Goal: Task Accomplishment & Management: Use online tool/utility

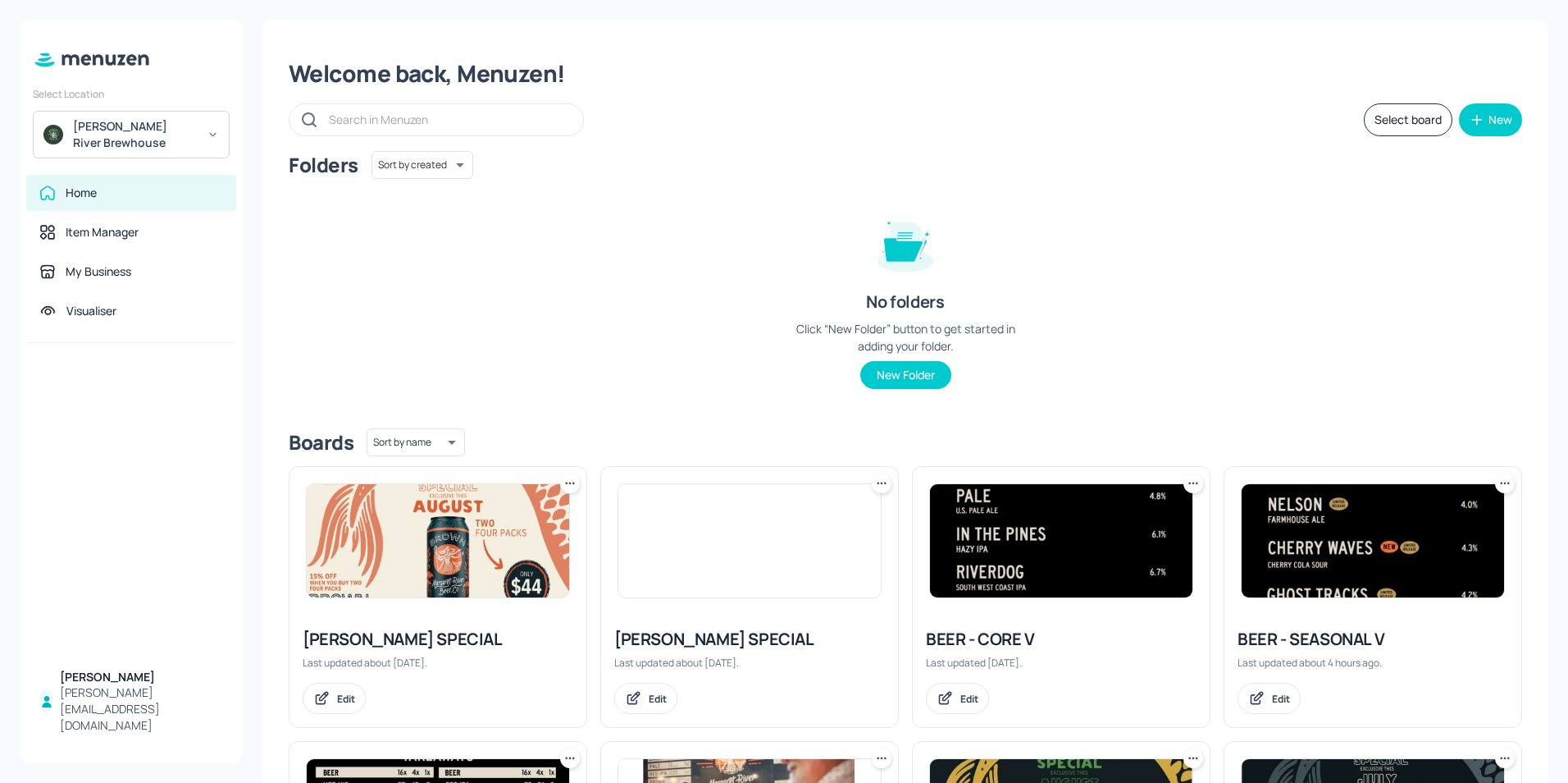
scroll to position [165, 0]
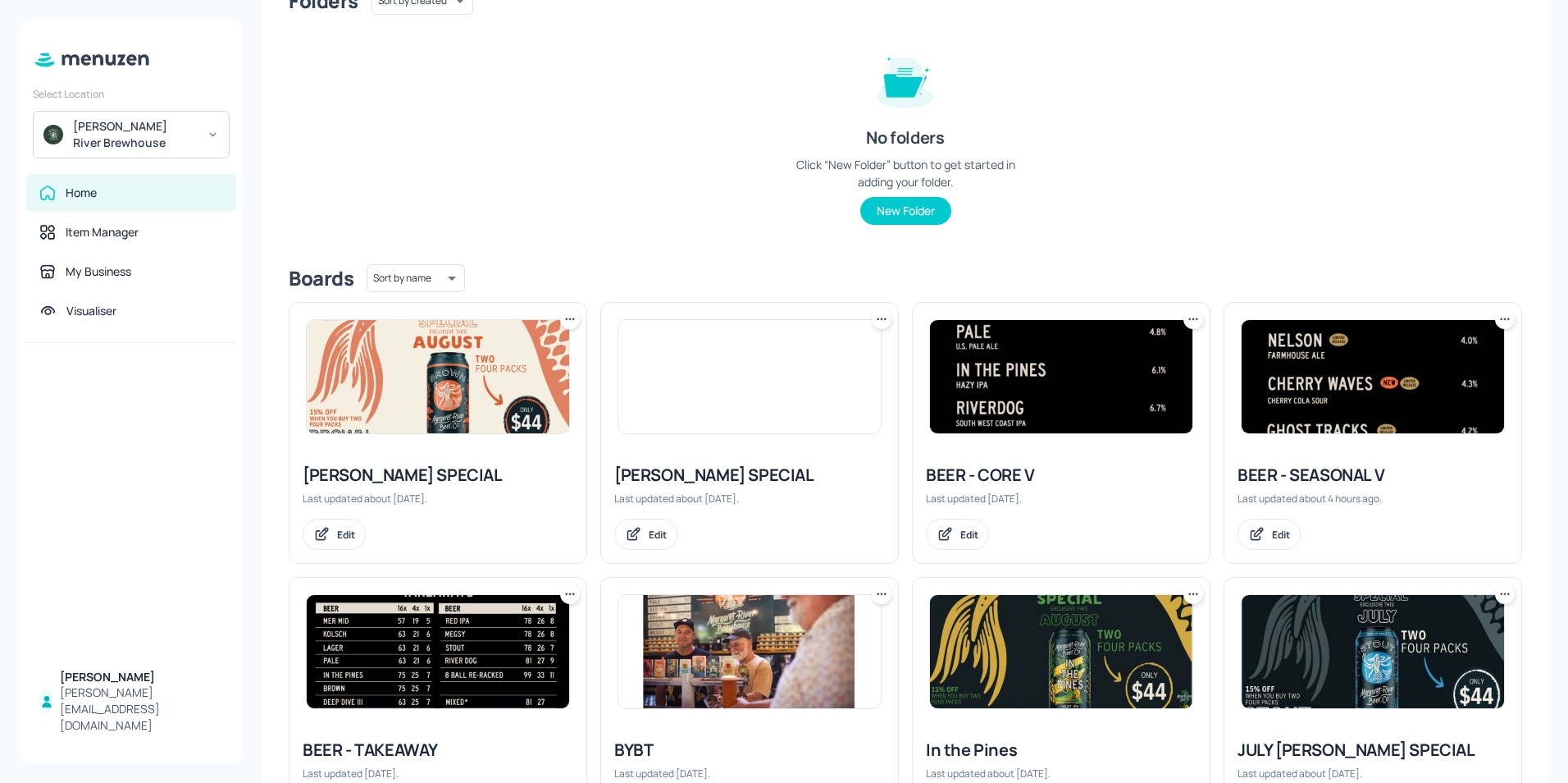
click at [1004, 484] on div "BEER - CORE V" at bounding box center [1061, 475] width 270 height 23
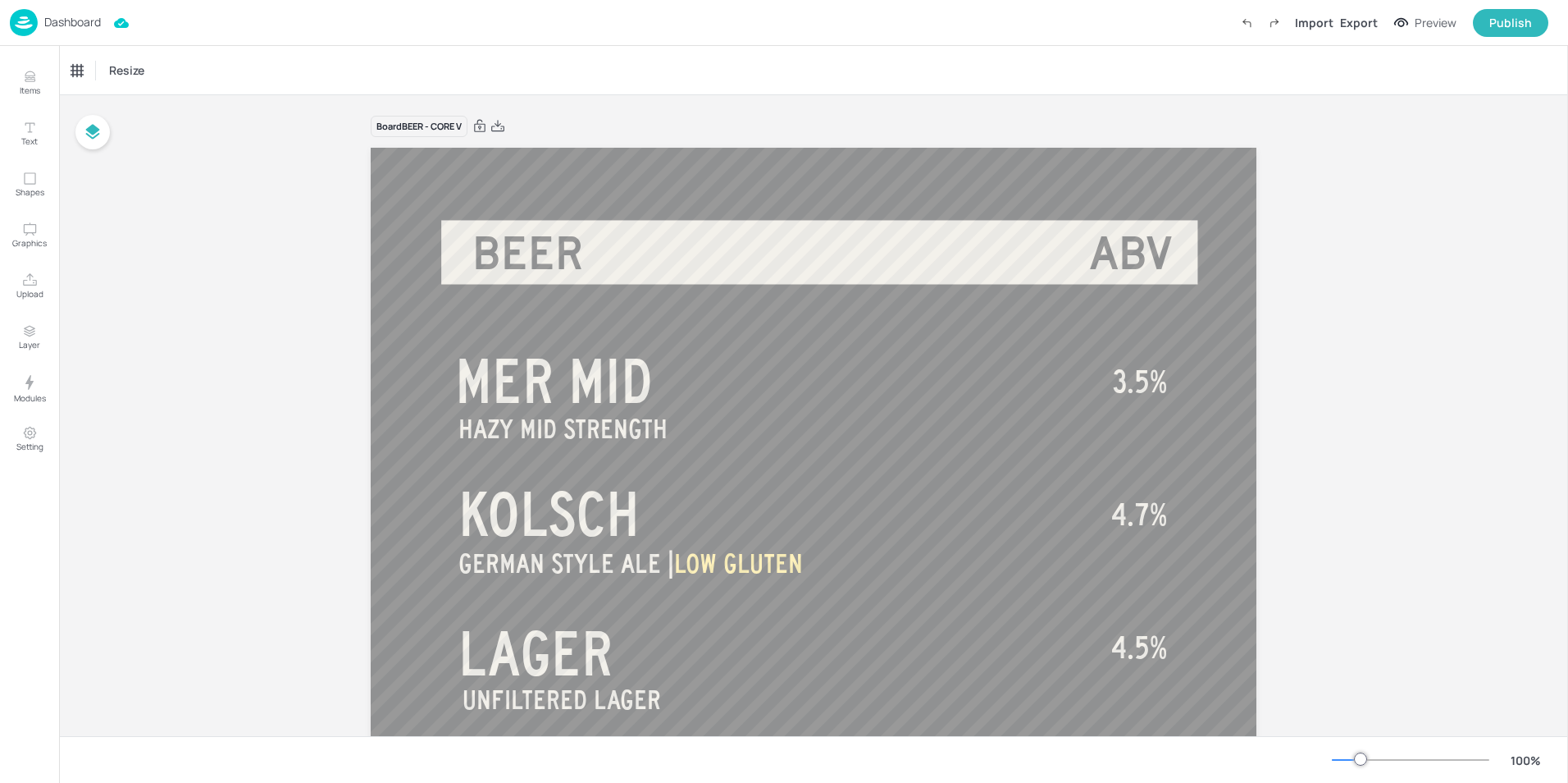
click at [64, 23] on p "Dashboard" at bounding box center [72, 22] width 57 height 12
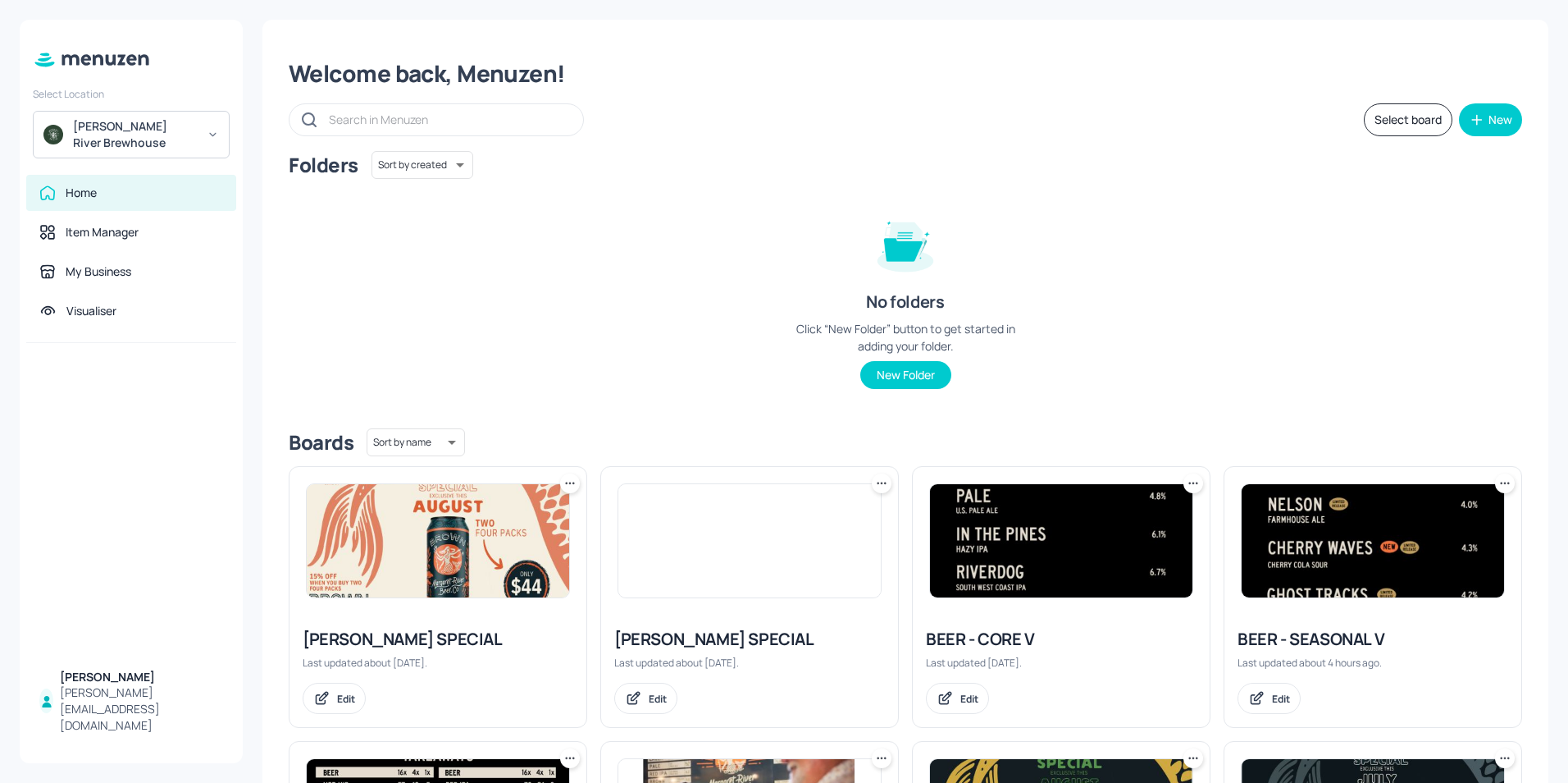
click at [624, 297] on div "Folders Sort by created id ​ No folders Click “New Folder” button to get starte…" at bounding box center [905, 283] width 1234 height 264
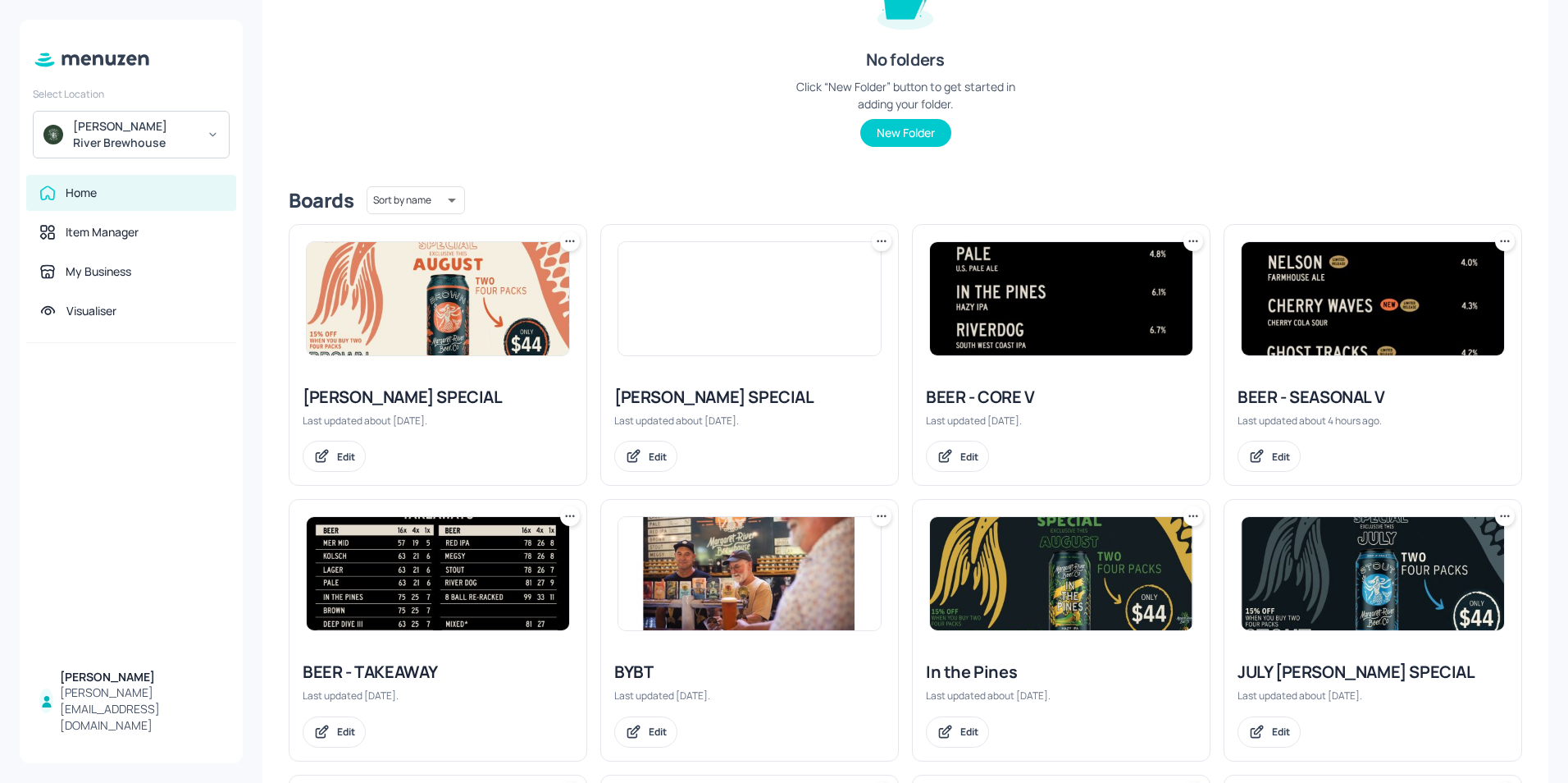
scroll to position [246, 0]
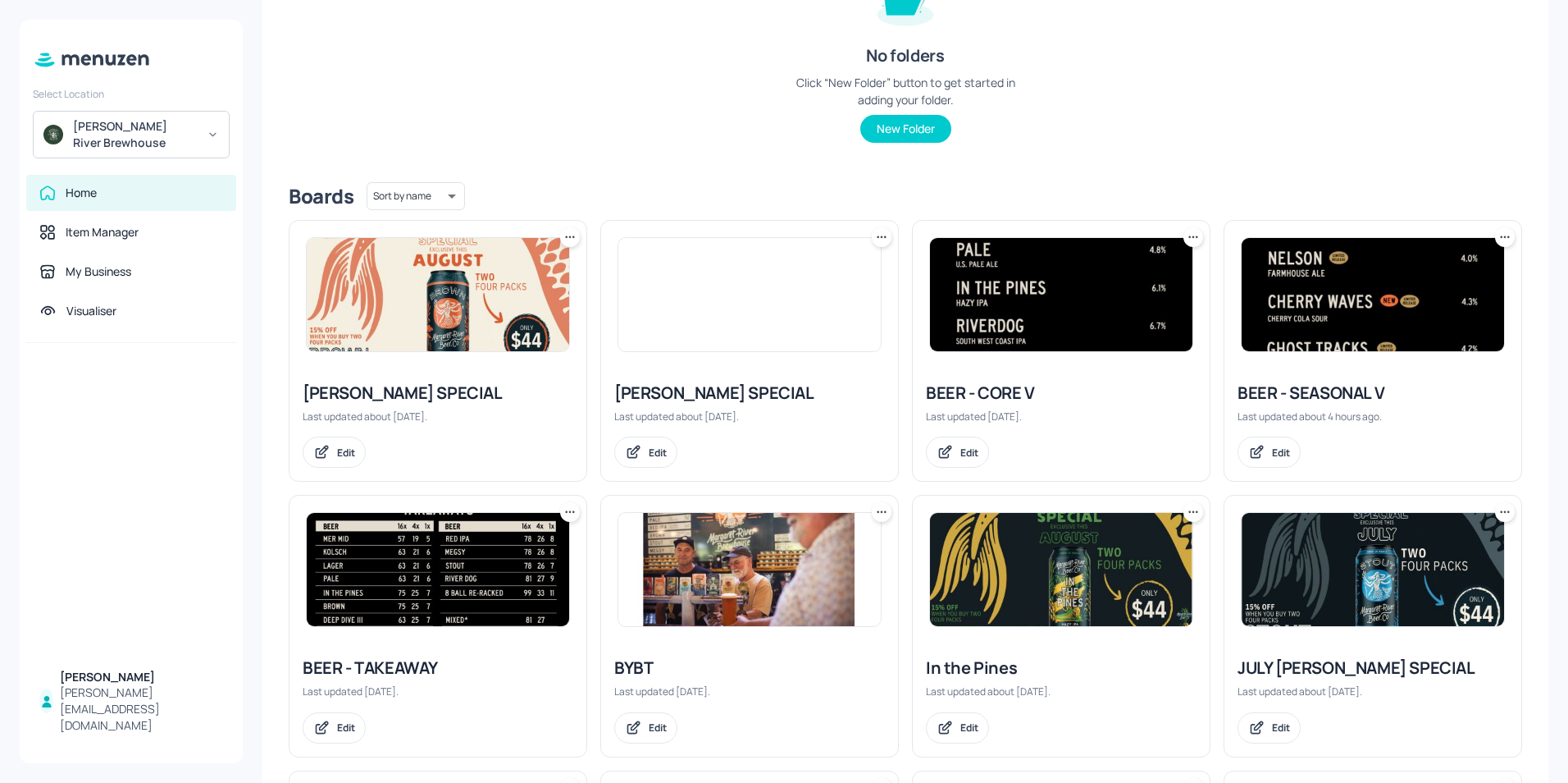
click at [1193, 235] on icon at bounding box center [1193, 237] width 16 height 16
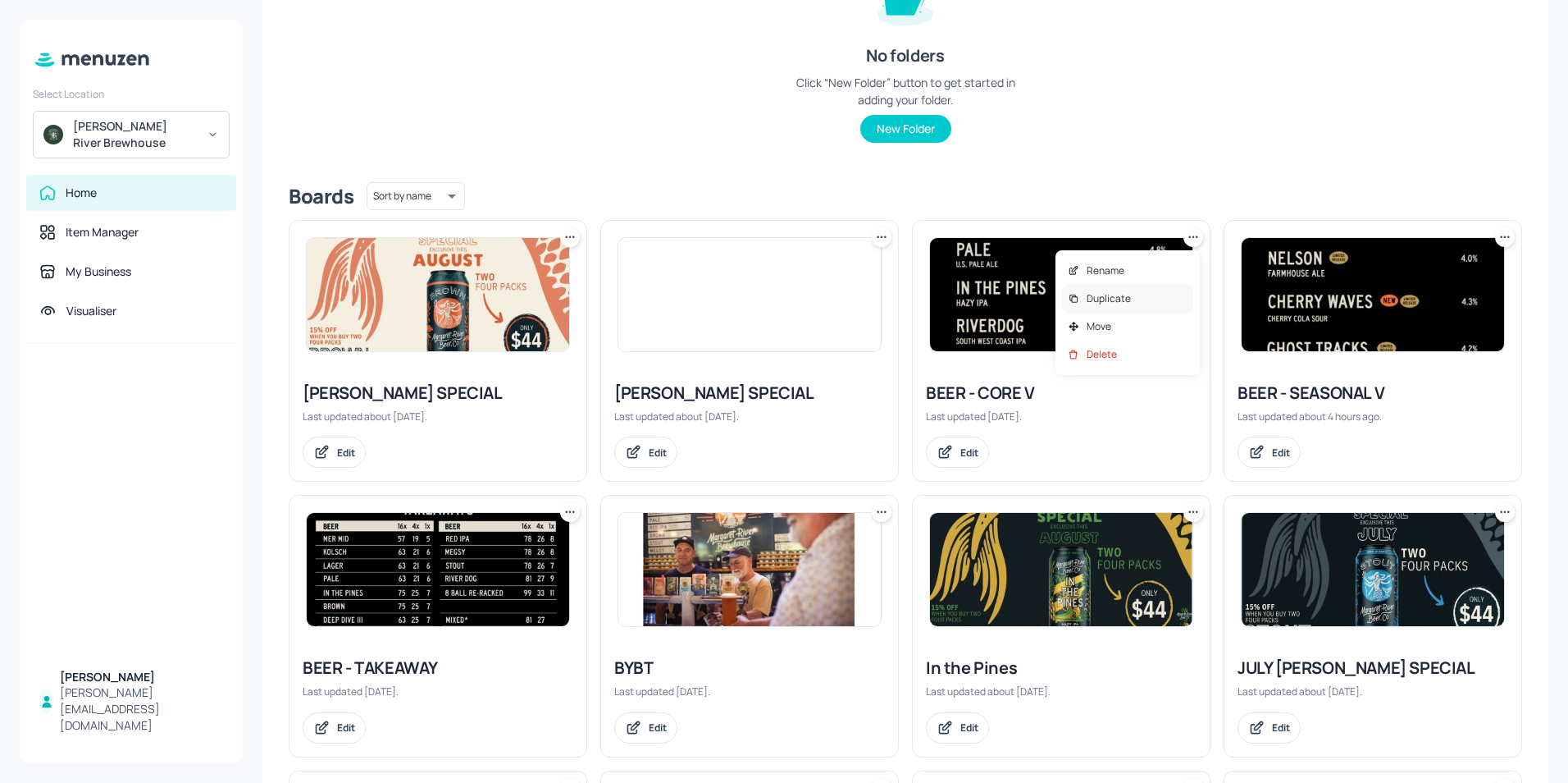
click at [1136, 297] on div "Duplicate" at bounding box center [1127, 298] width 131 height 28
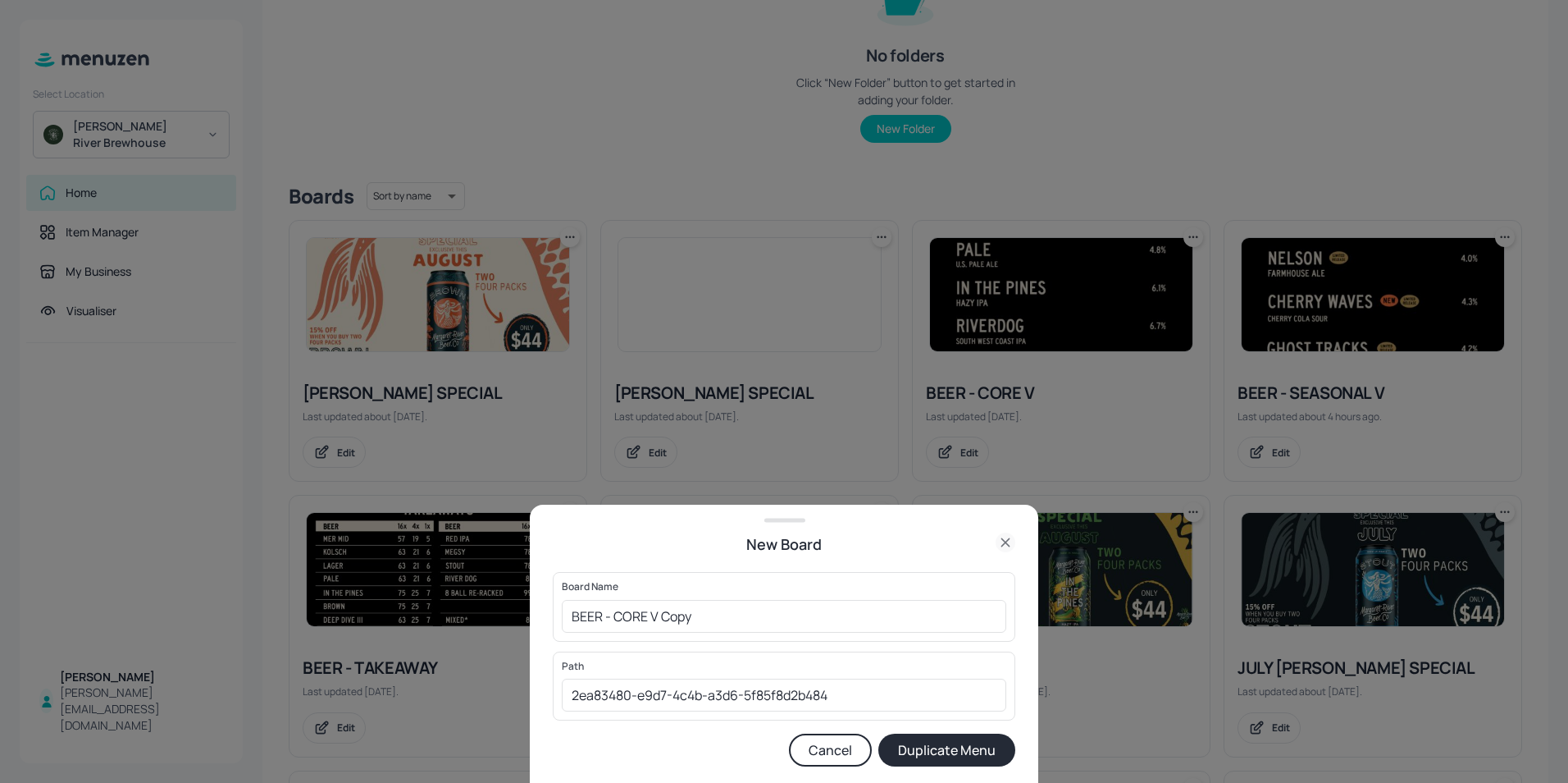
click at [944, 750] on button "Duplicate Menu" at bounding box center [947, 750] width 137 height 33
